Goal: Information Seeking & Learning: Learn about a topic

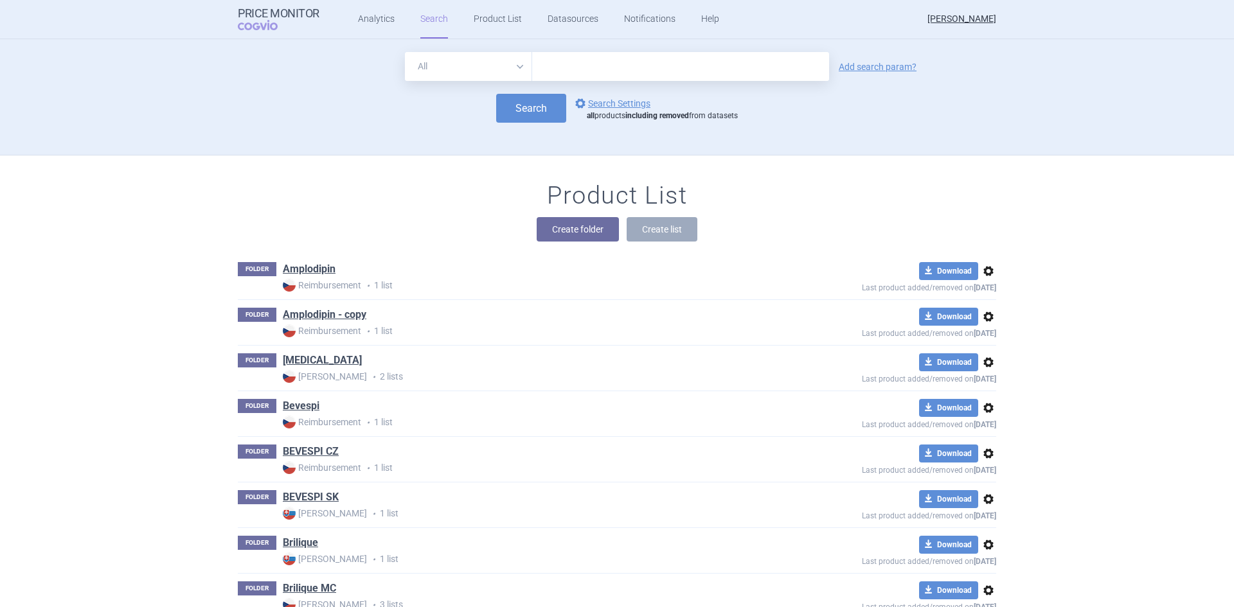
click at [577, 66] on input "text" at bounding box center [680, 66] width 297 height 29
type input "tezspire"
click button "Search" at bounding box center [531, 108] width 70 height 29
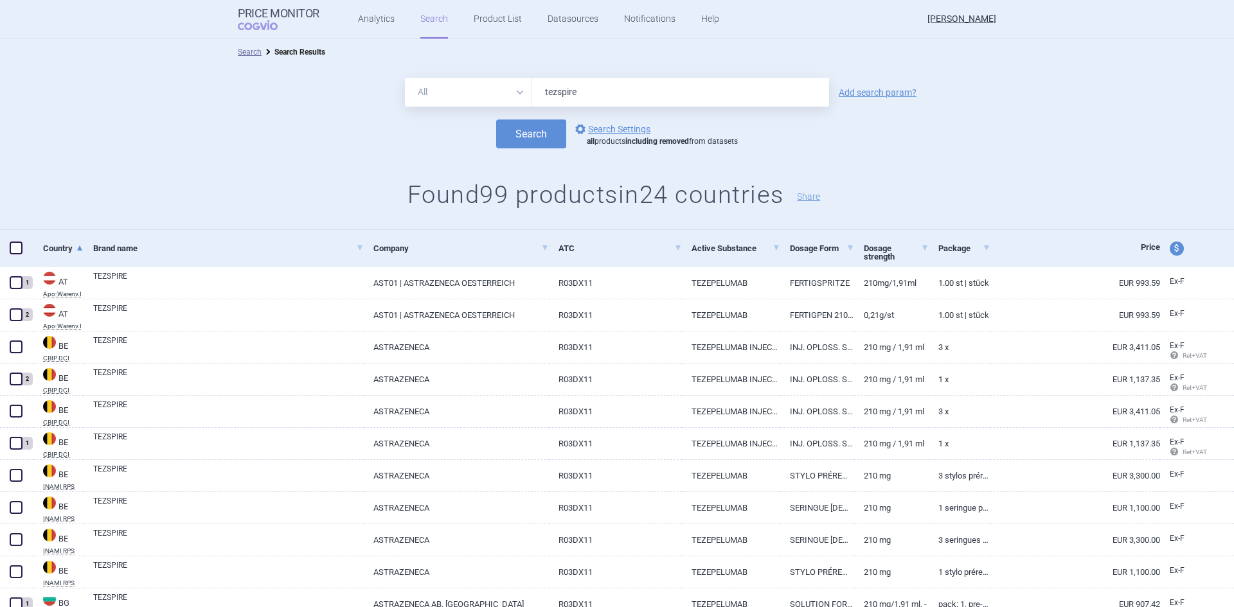
scroll to position [64, 0]
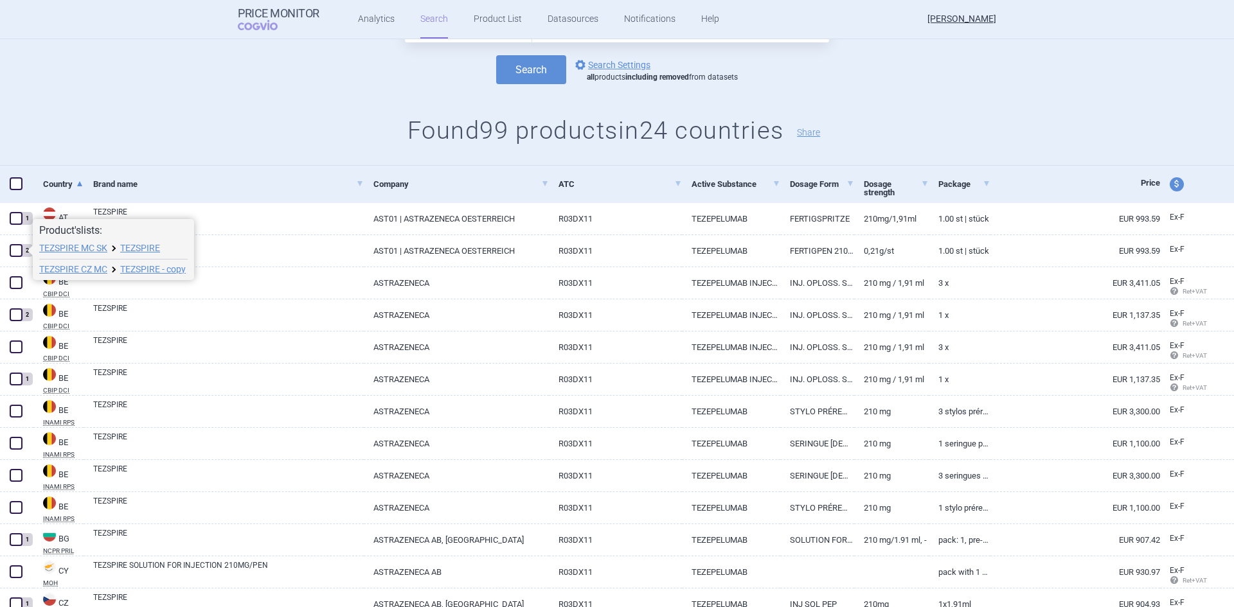
click at [90, 245] on link "TEZSPIRE MC SK" at bounding box center [73, 248] width 68 height 9
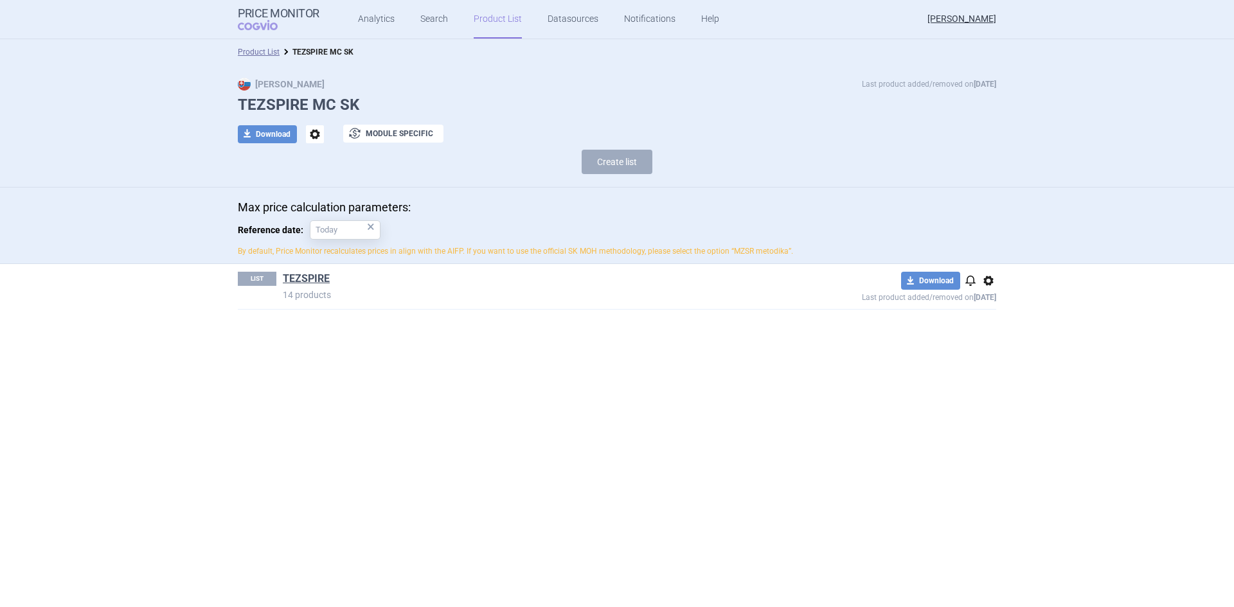
click at [304, 276] on link "TEZSPIRE" at bounding box center [306, 279] width 47 height 14
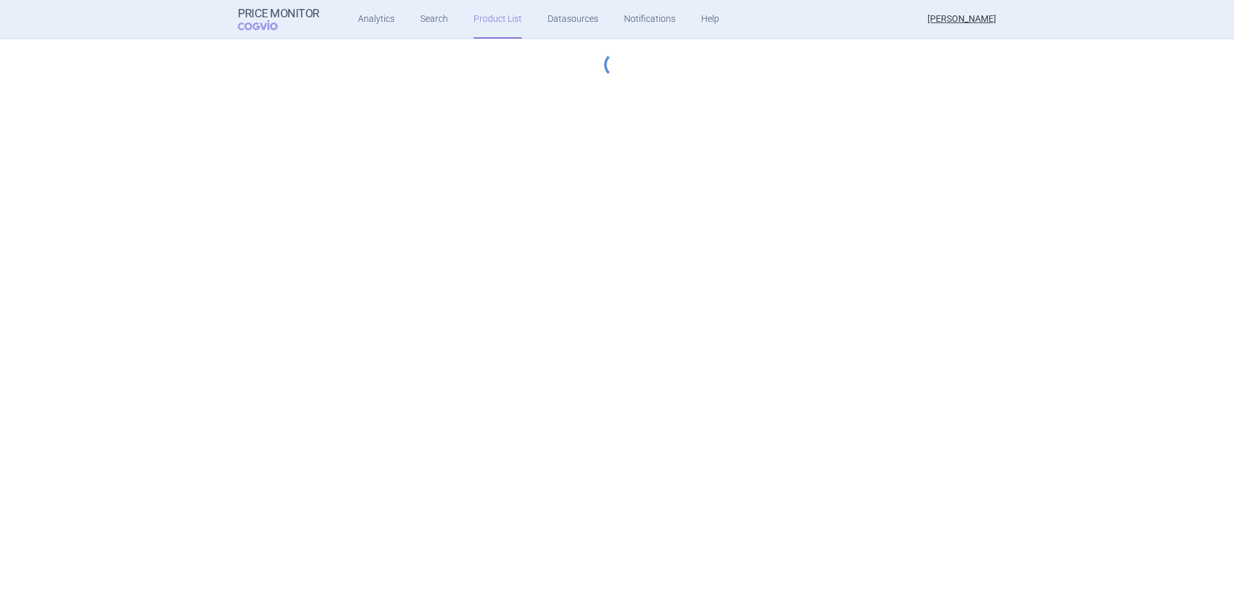
select select "[DATE]"
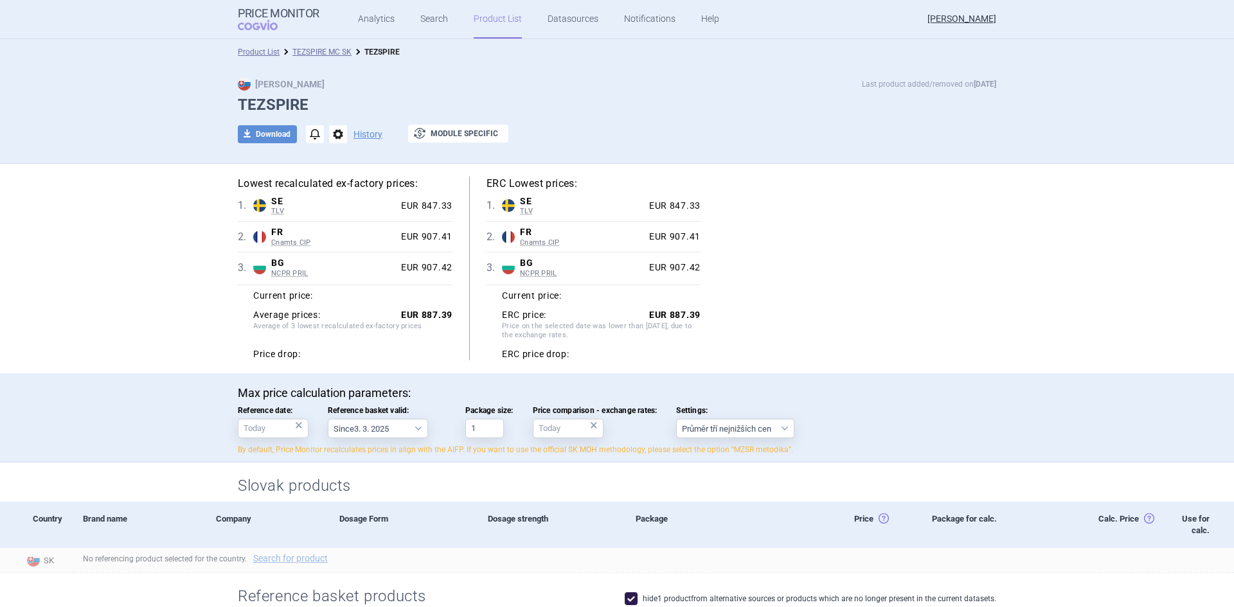
drag, startPoint x: 145, startPoint y: 130, endPoint x: 181, endPoint y: 116, distance: 37.8
click at [145, 130] on div "Max Price Last product added/removed on [DATE] TEZSPIRE download Download notif…" at bounding box center [617, 114] width 1234 height 99
click at [728, 101] on h1 "TEZSPIRE" at bounding box center [617, 105] width 758 height 19
click at [566, 123] on div "Max Price Last product added/removed on [DATE] TEZSPIRE download Download notif…" at bounding box center [617, 117] width 810 height 79
click at [318, 49] on link "TEZSPIRE MC SK" at bounding box center [321, 52] width 59 height 9
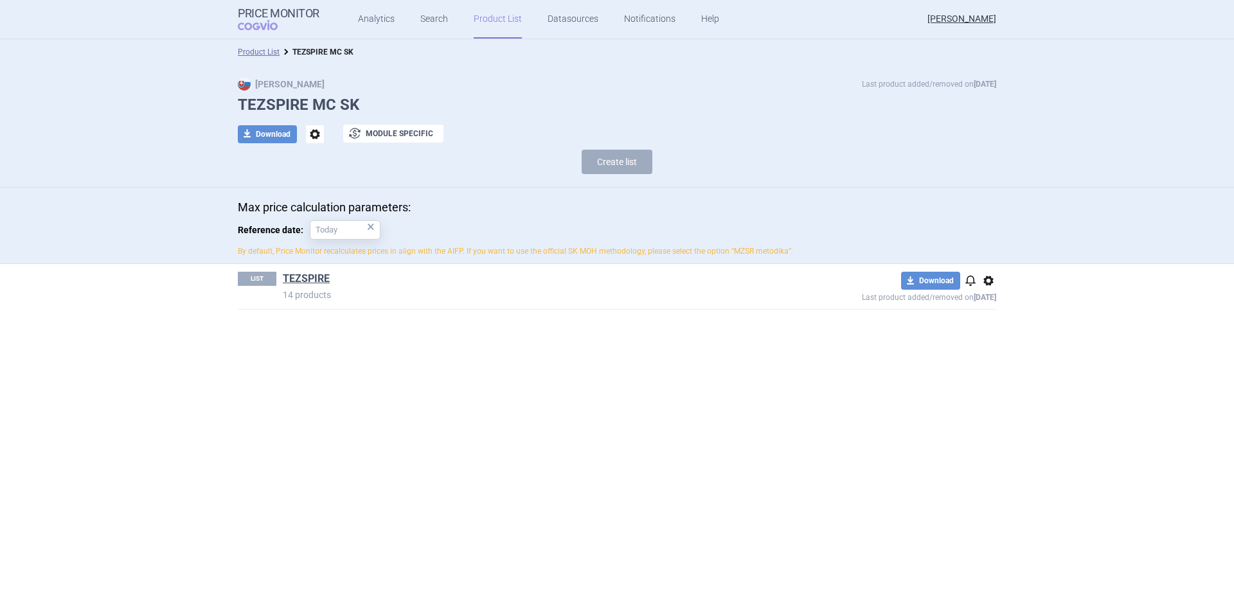
click at [267, 53] on link "Product List" at bounding box center [259, 52] width 42 height 9
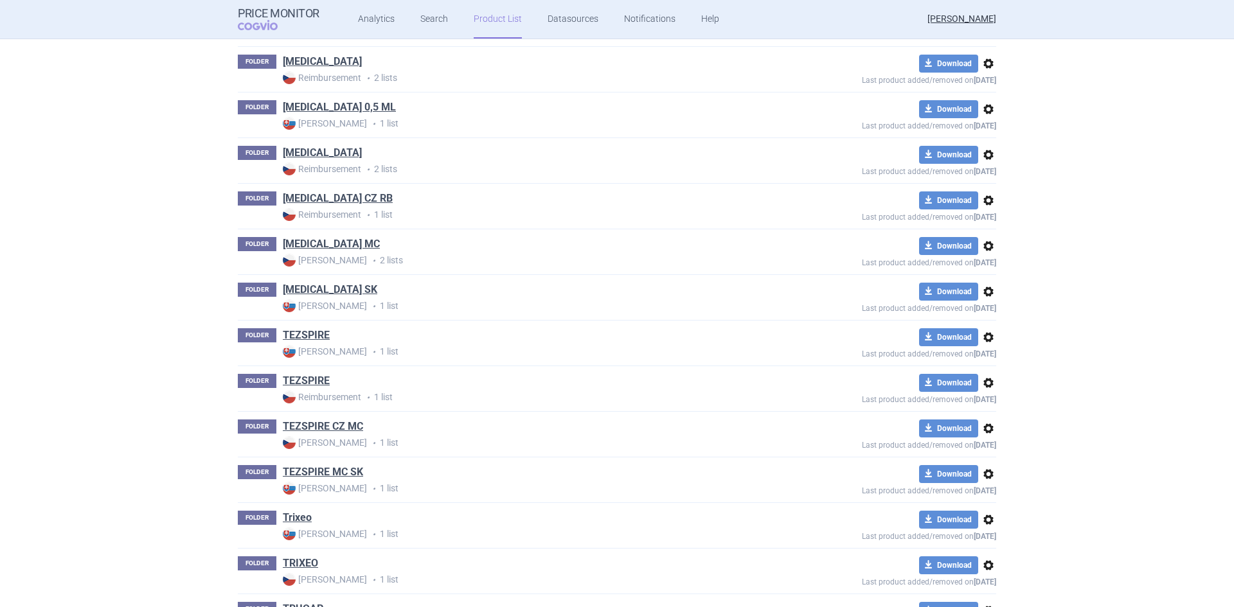
scroll to position [4744, 0]
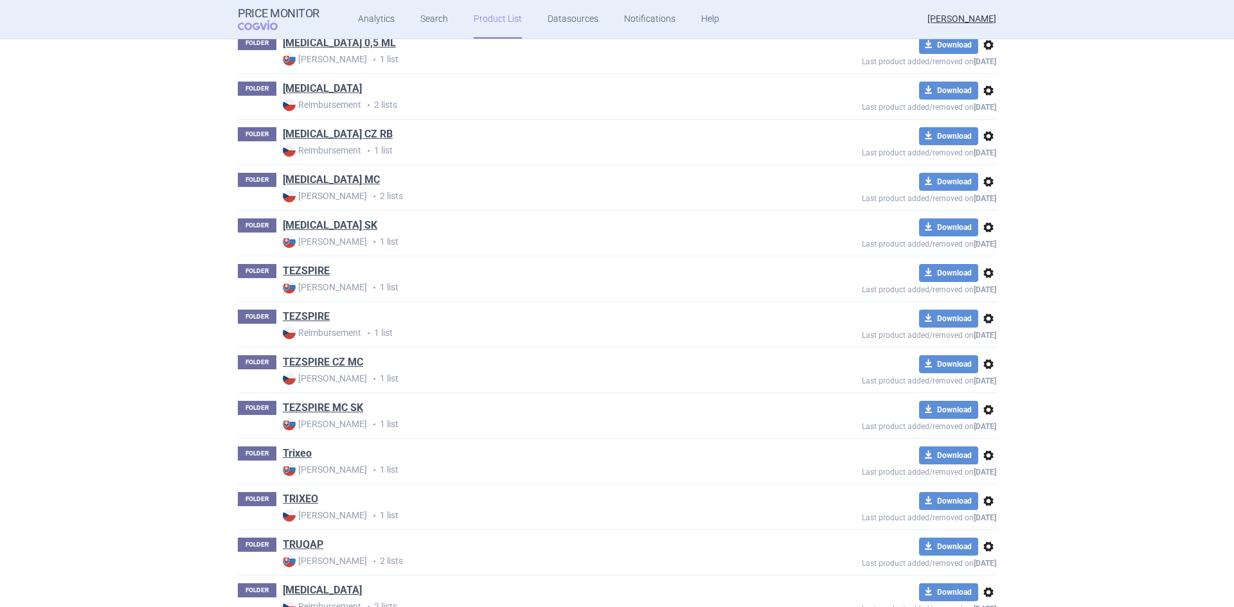
click at [319, 273] on link "TEZSPIRE" at bounding box center [306, 271] width 47 height 14
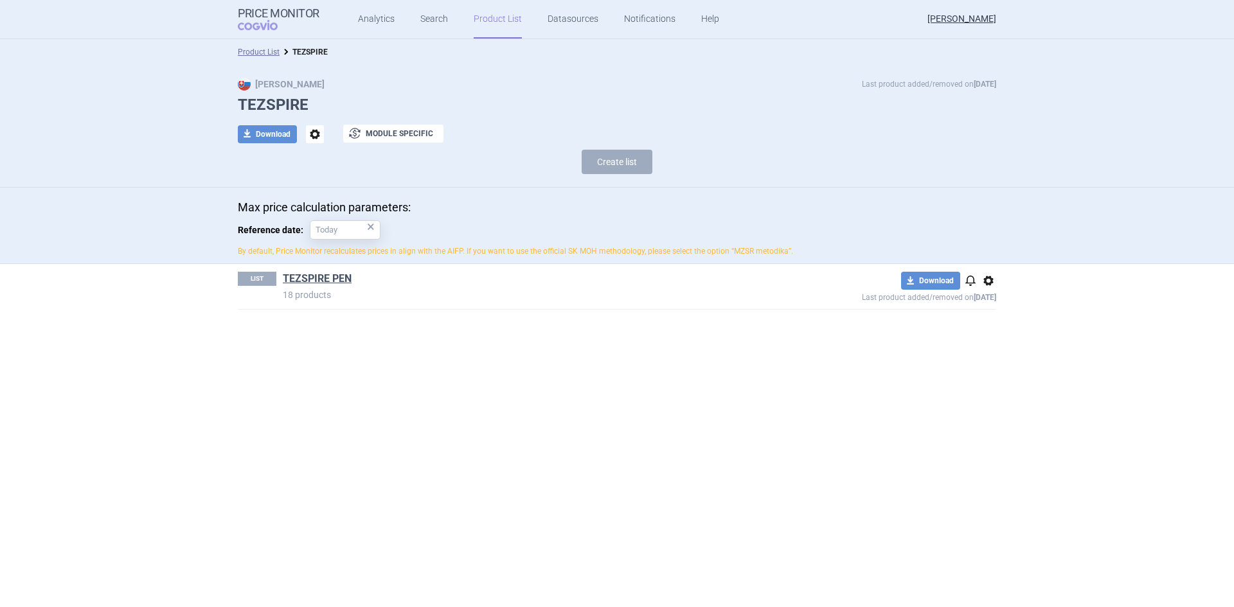
click at [319, 273] on link "TEZSPIRE PEN" at bounding box center [317, 279] width 69 height 14
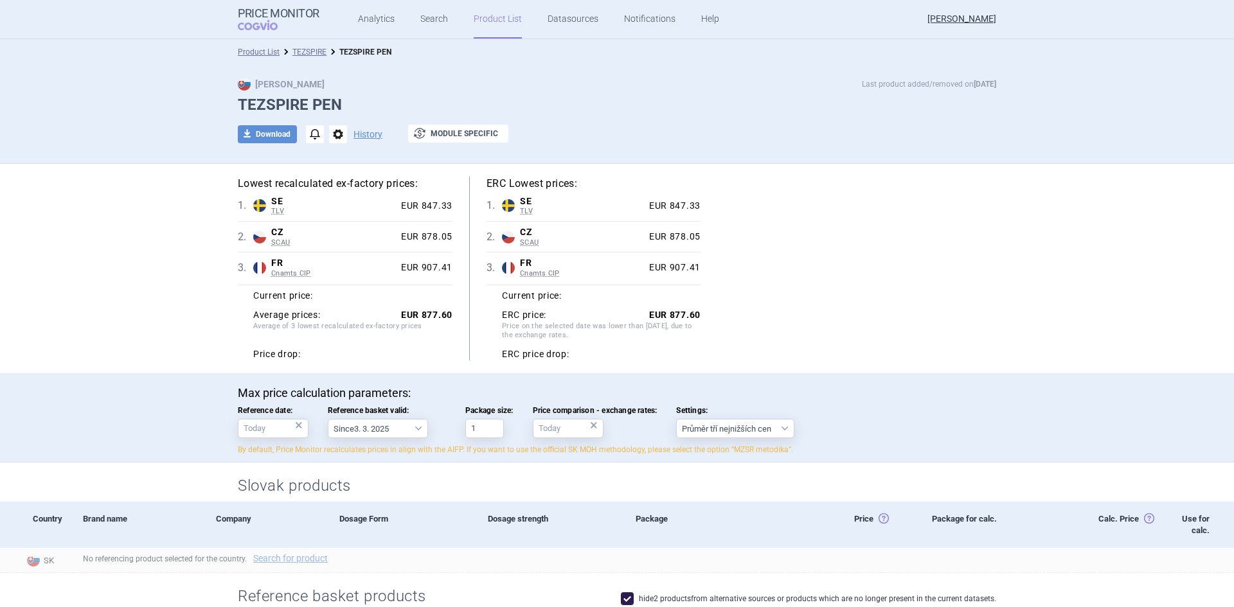
scroll to position [450, 0]
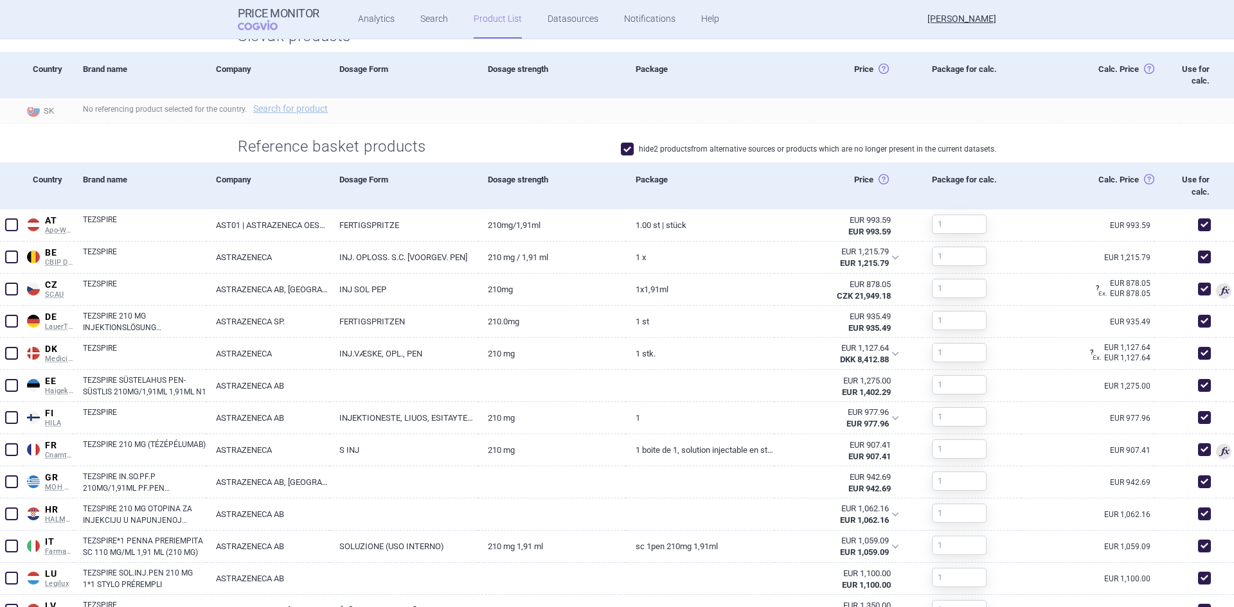
click at [623, 148] on span at bounding box center [627, 149] width 13 height 13
checkbox input "false"
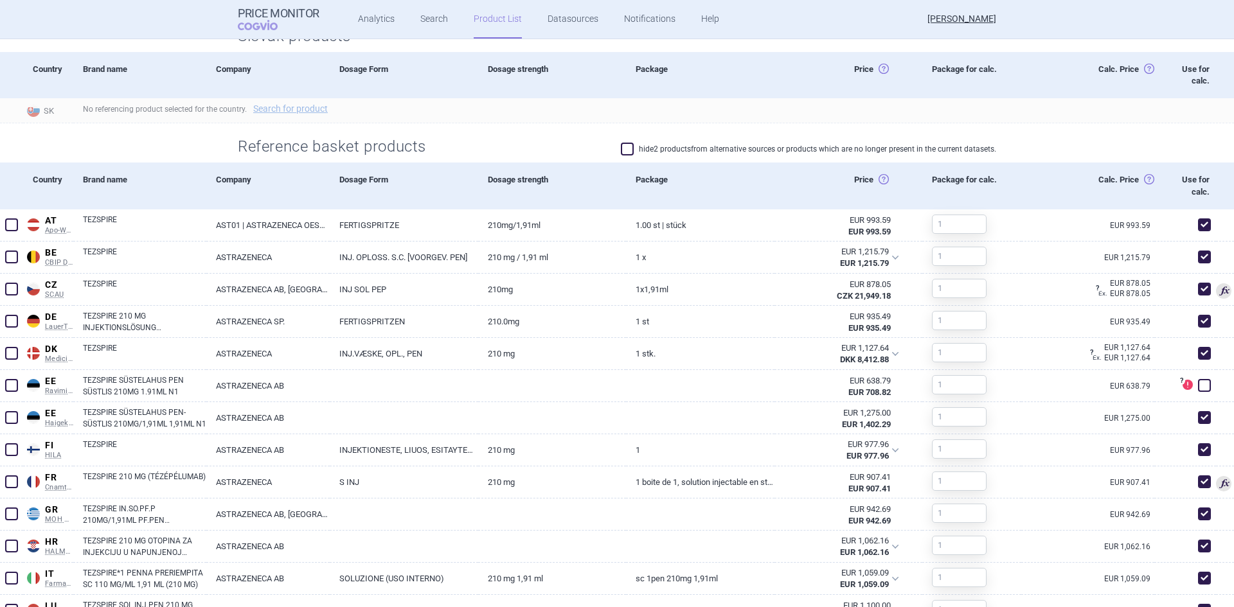
click at [12, 382] on span at bounding box center [11, 385] width 13 height 13
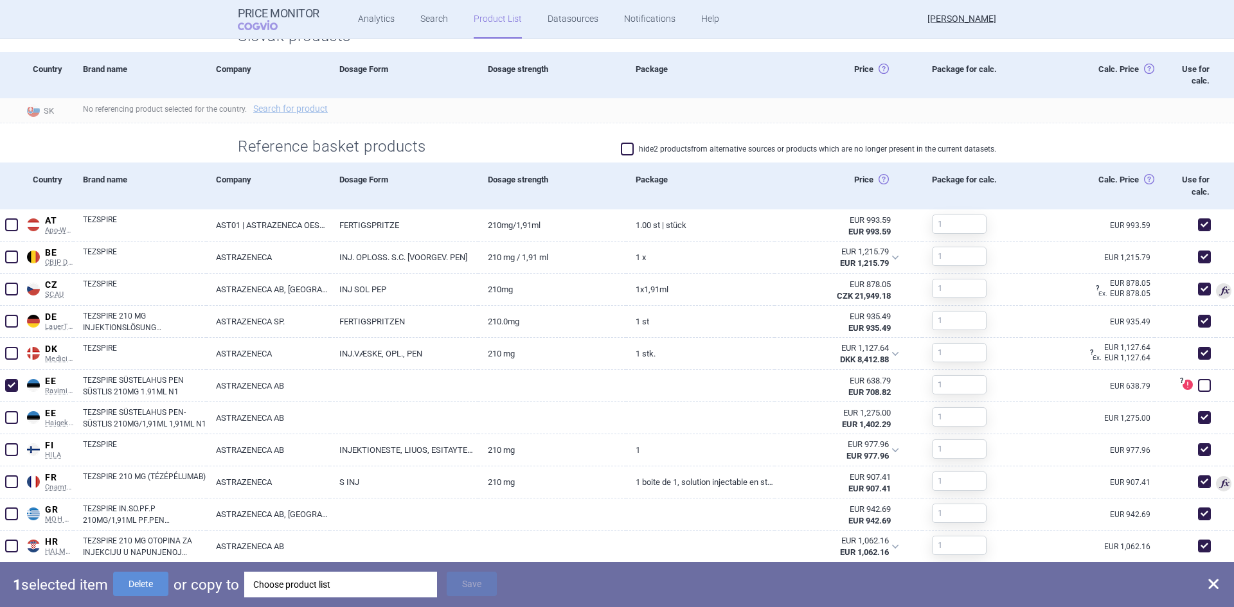
click at [143, 585] on button "Delete" at bounding box center [140, 584] width 55 height 24
checkbox input "false"
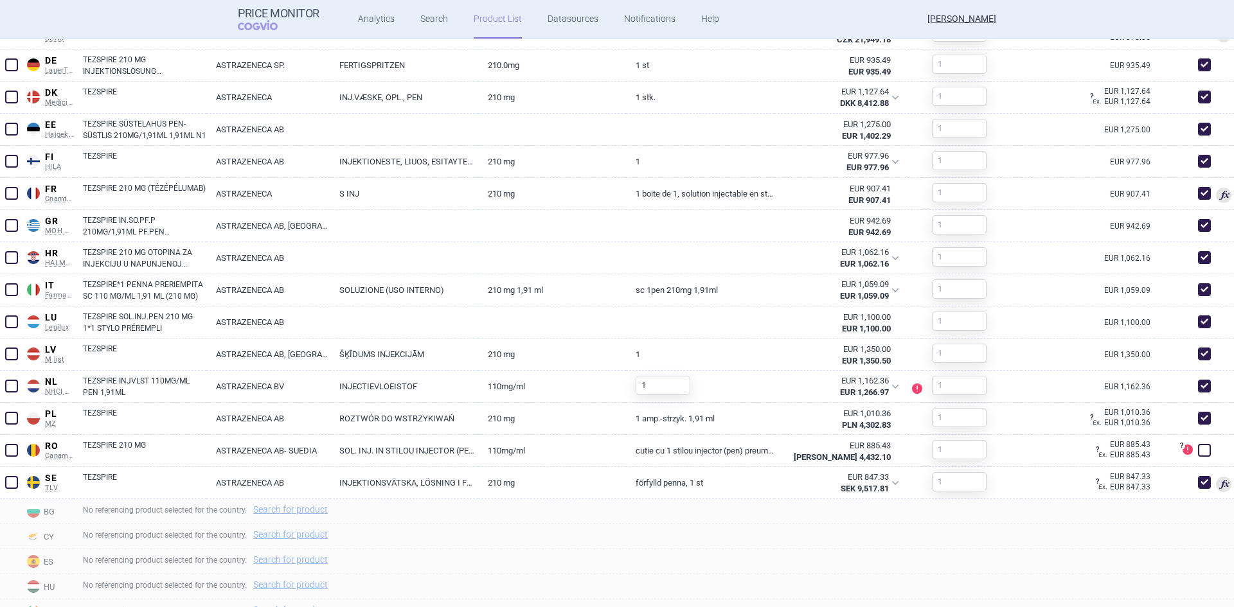
scroll to position [707, 0]
click at [8, 447] on span at bounding box center [11, 449] width 13 height 13
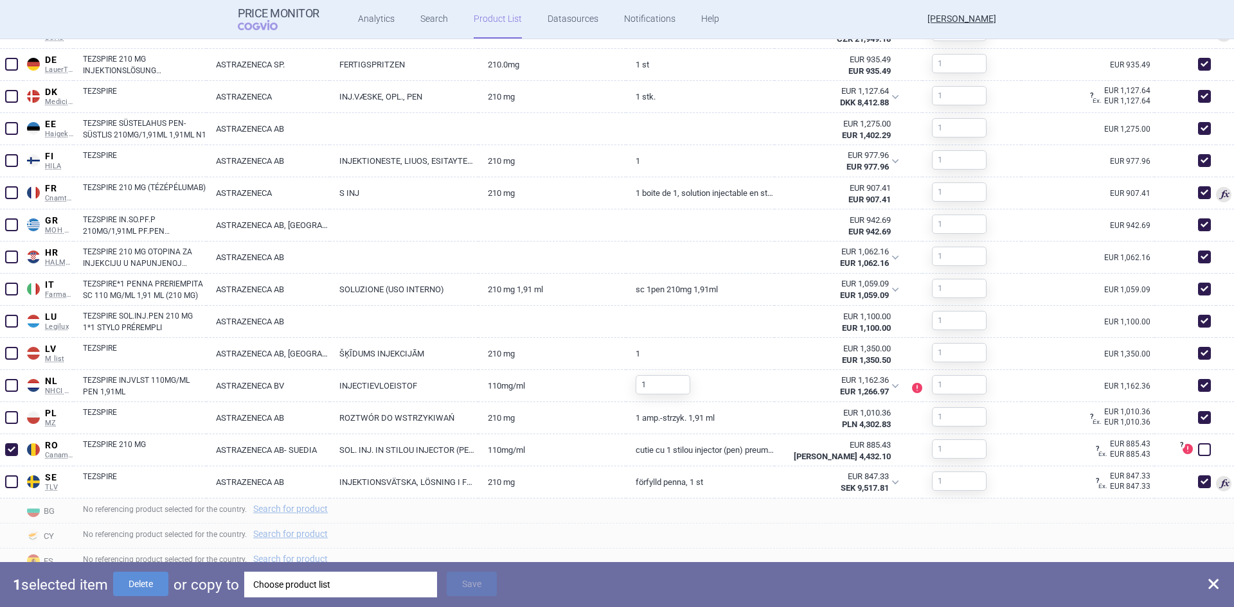
click at [139, 580] on button "Delete" at bounding box center [140, 584] width 55 height 24
checkbox input "false"
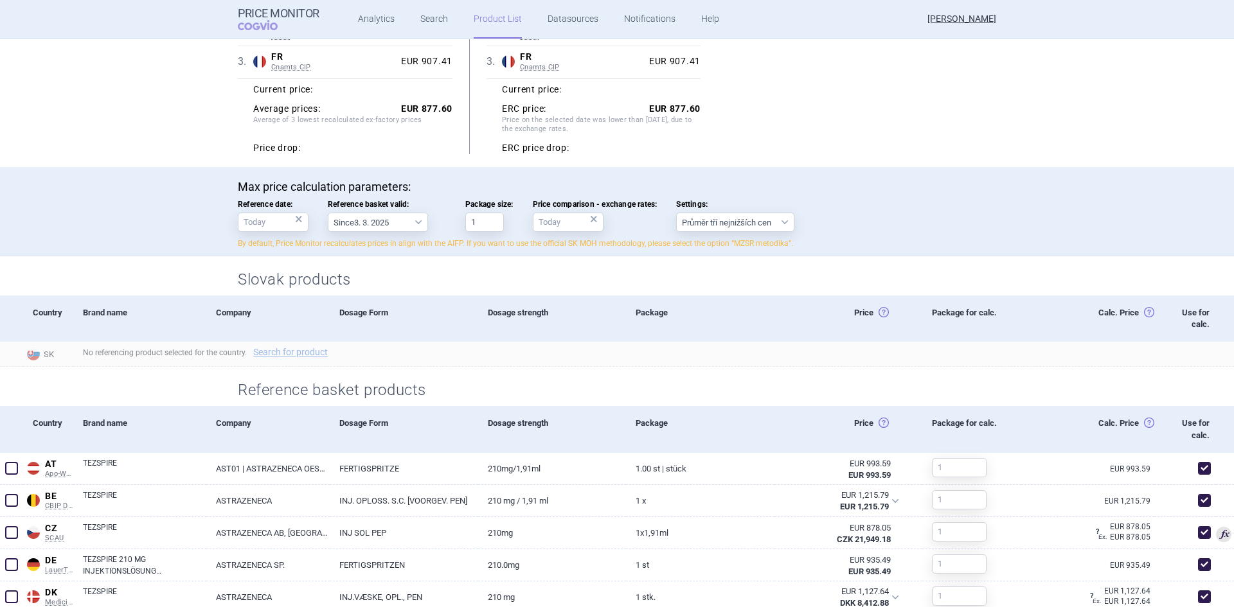
scroll to position [0, 0]
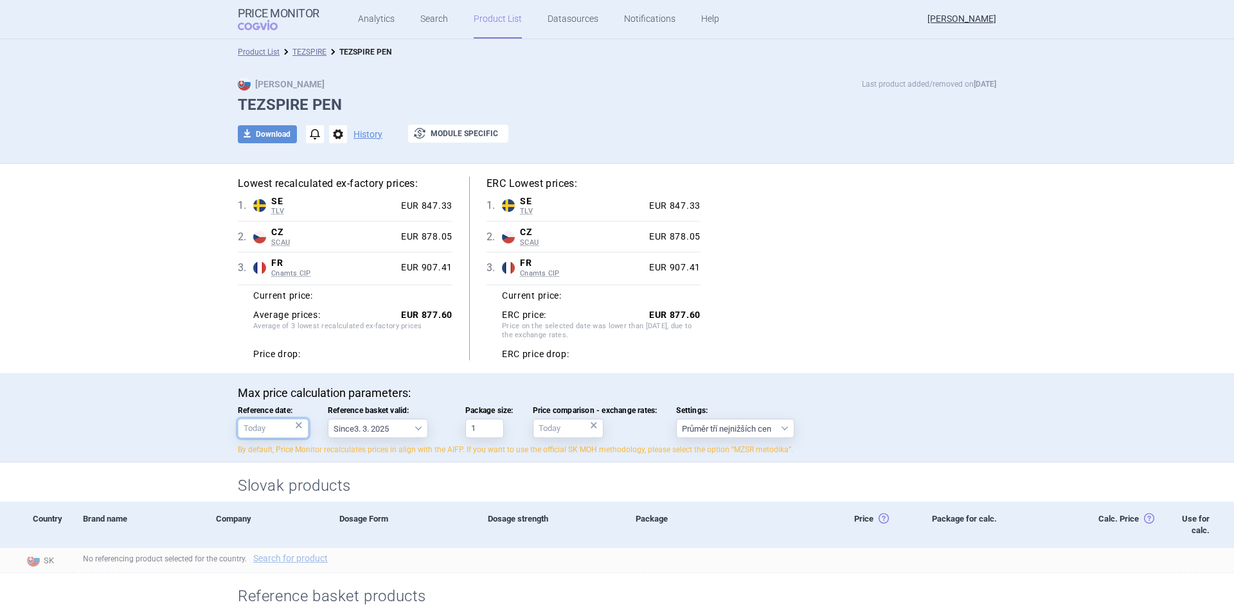
click at [268, 429] on input "Reference date: ×" at bounding box center [273, 428] width 71 height 19
click at [262, 421] on input "Reference date: ×" at bounding box center [273, 428] width 71 height 19
click at [919, 255] on div "Lowest recalculated ex-factory prices: 1 . SE TLV Sweden TLV Online database de…" at bounding box center [617, 269] width 758 height 184
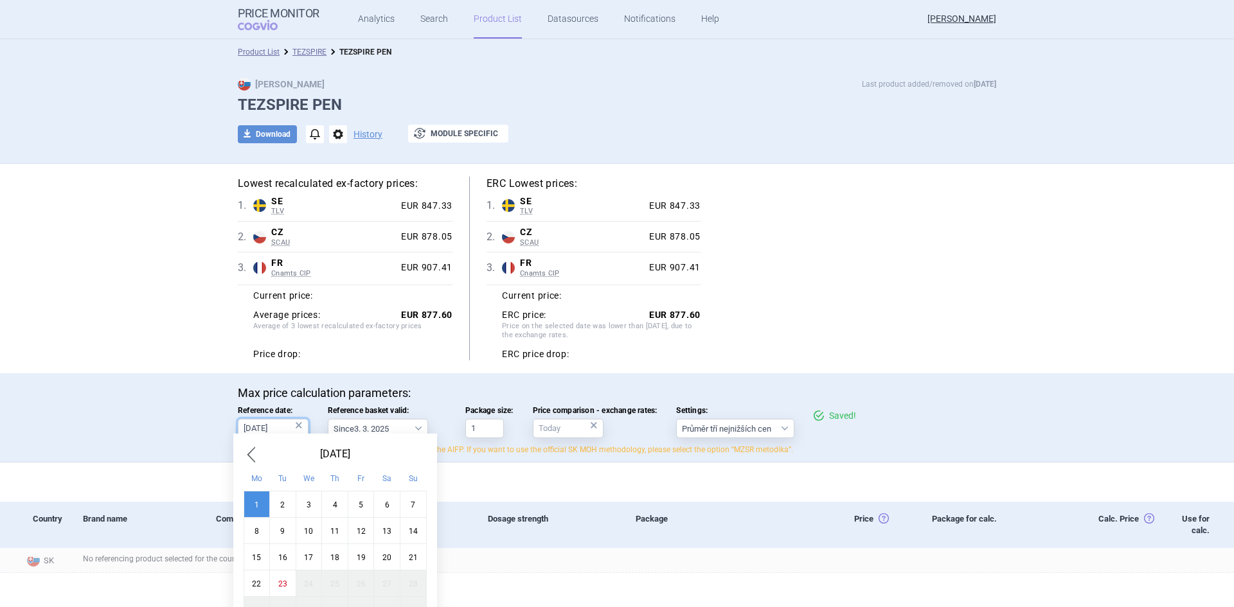
click at [247, 428] on input "[DATE]" at bounding box center [273, 428] width 71 height 19
type input "[DATE]"
drag, startPoint x: 278, startPoint y: 427, endPoint x: 153, endPoint y: 428, distance: 125.3
click at [154, 428] on div "Max price calculation parameters: Reference date: [DATE] × Reference basket val…" at bounding box center [617, 417] width 1234 height 89
